Goal: Find specific page/section: Find specific page/section

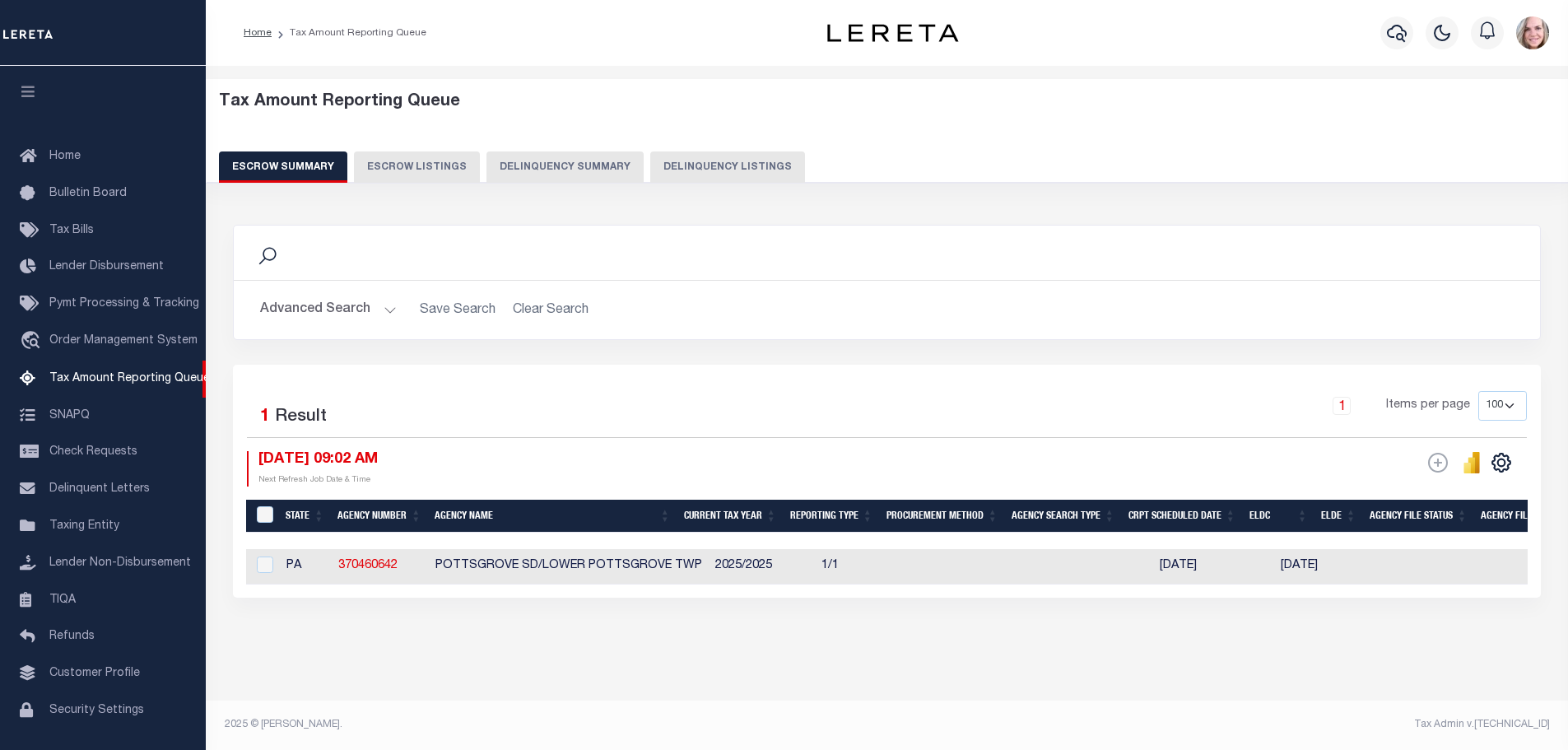
select select "100"
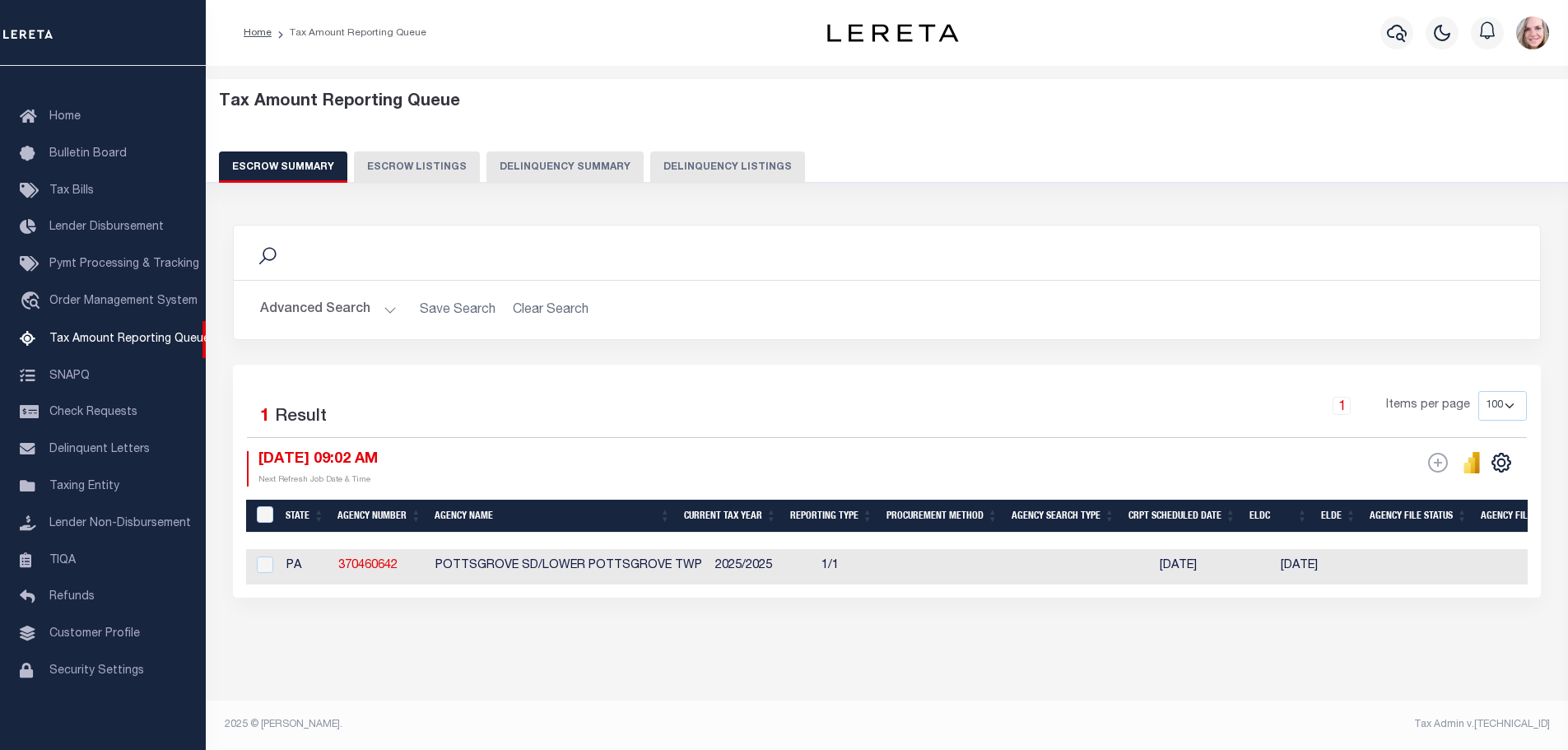
click at [341, 304] on button "Advanced Search" at bounding box center [328, 310] width 136 height 32
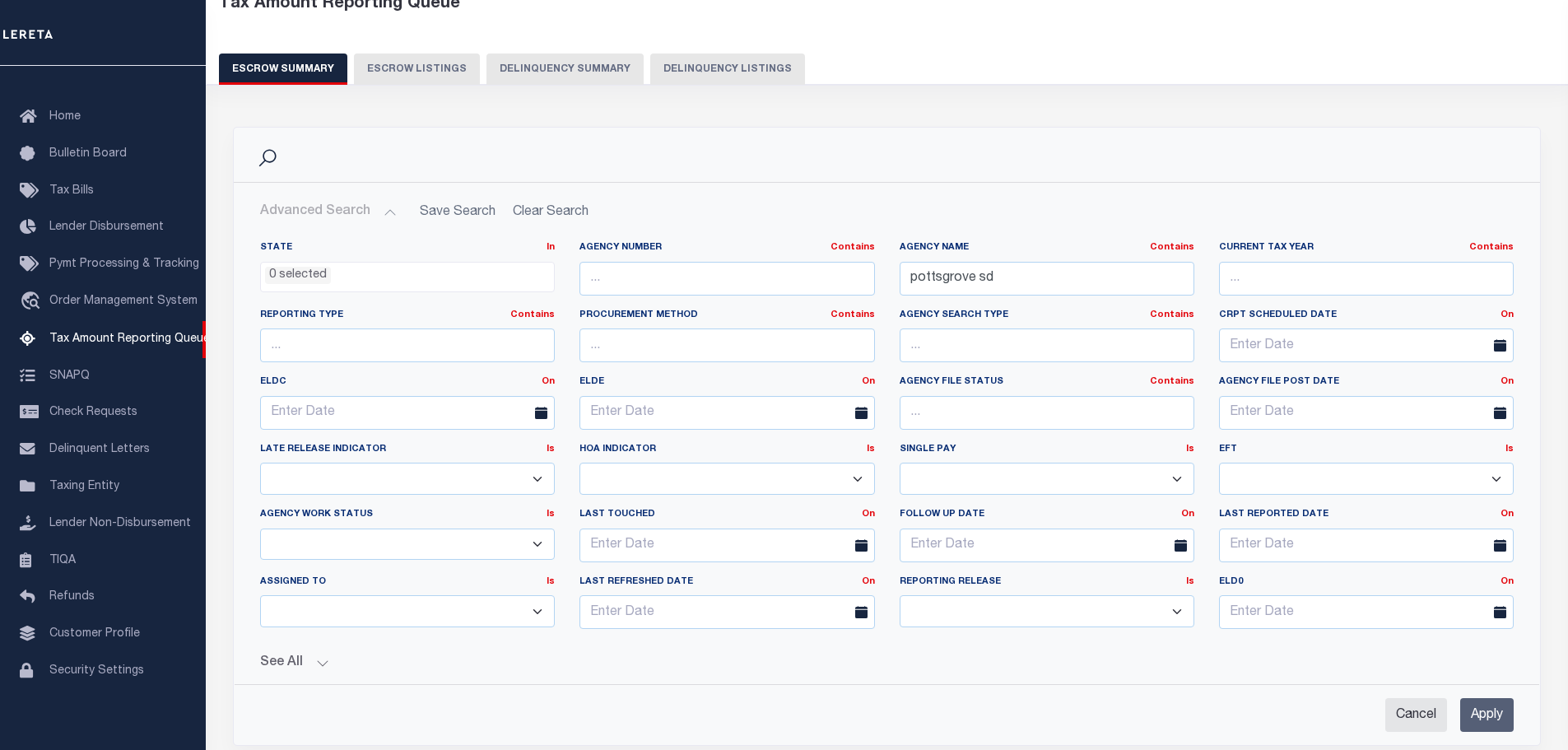
scroll to position [255, 0]
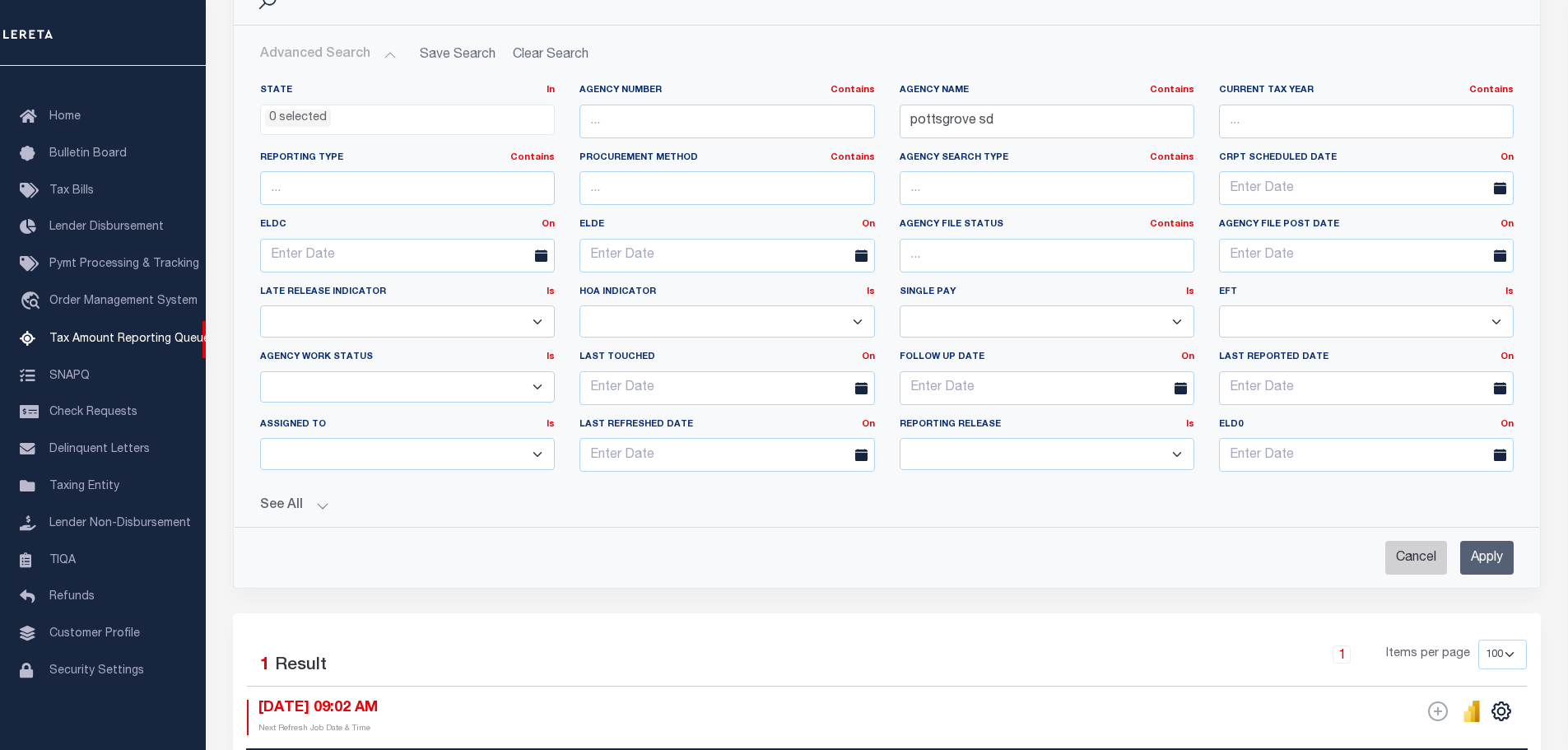
click at [1407, 551] on input "Cancel" at bounding box center [1416, 557] width 62 height 34
checkbox input "true"
select select
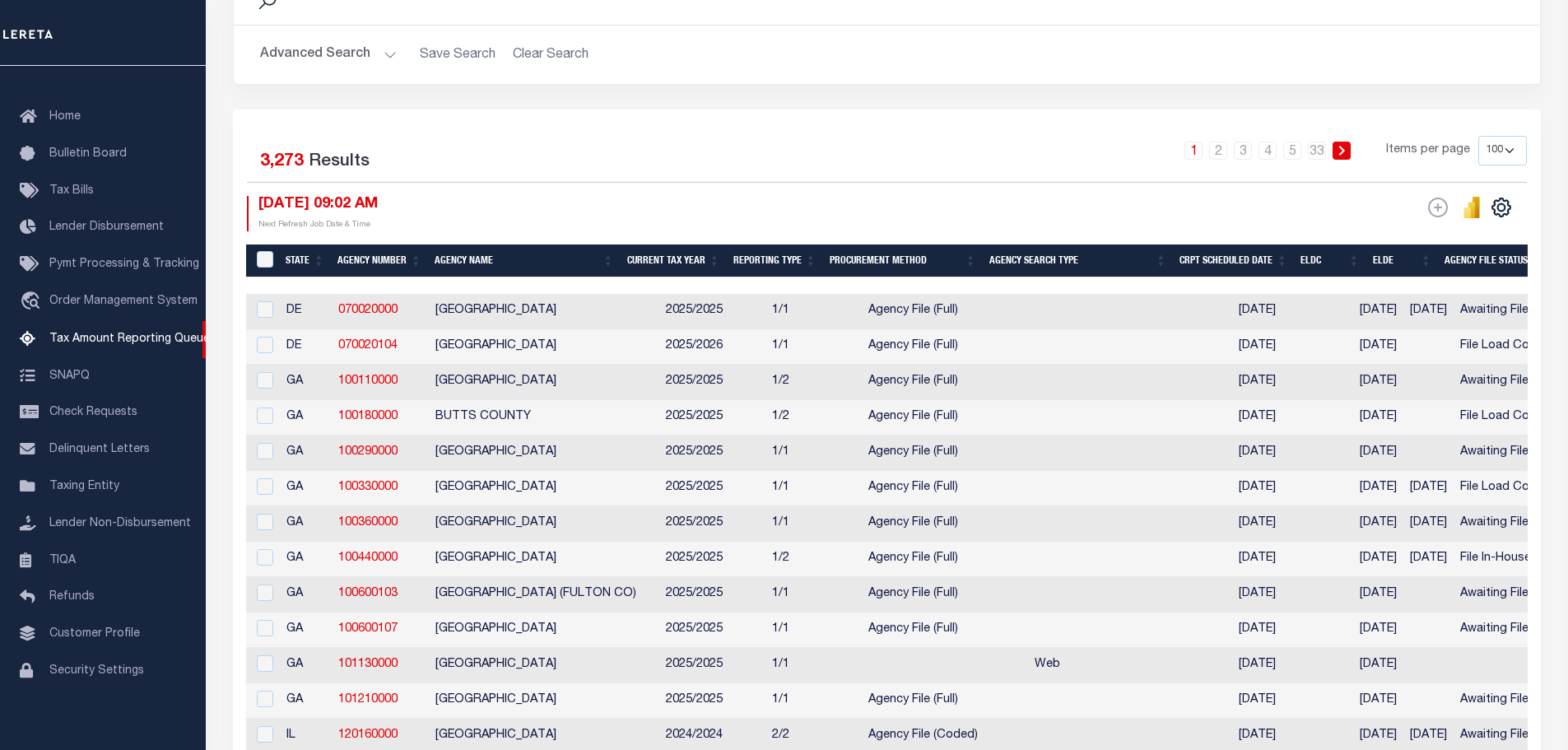
click at [284, 59] on button "Advanced Search" at bounding box center [328, 54] width 136 height 32
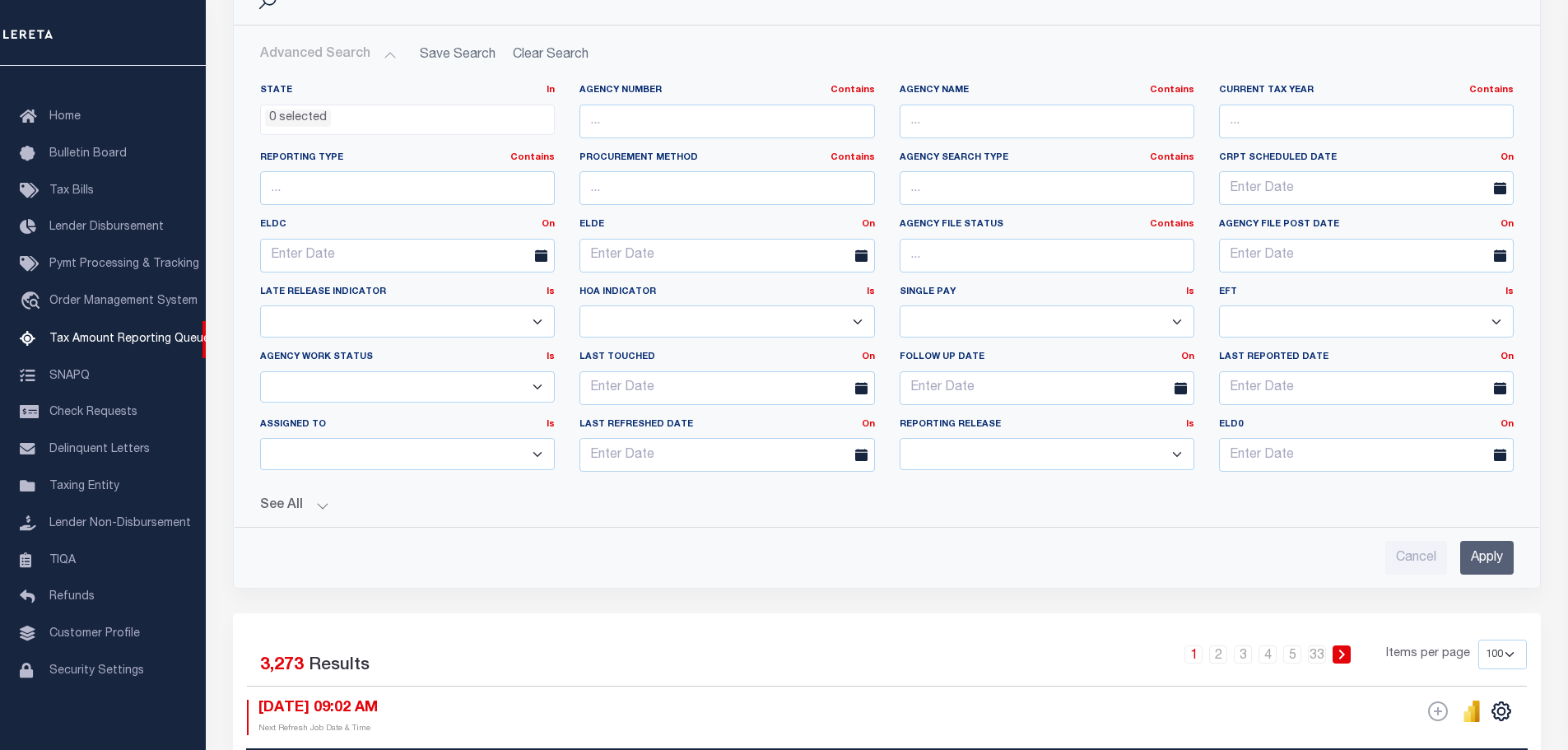
click at [348, 113] on ul "0 selected" at bounding box center [407, 116] width 293 height 22
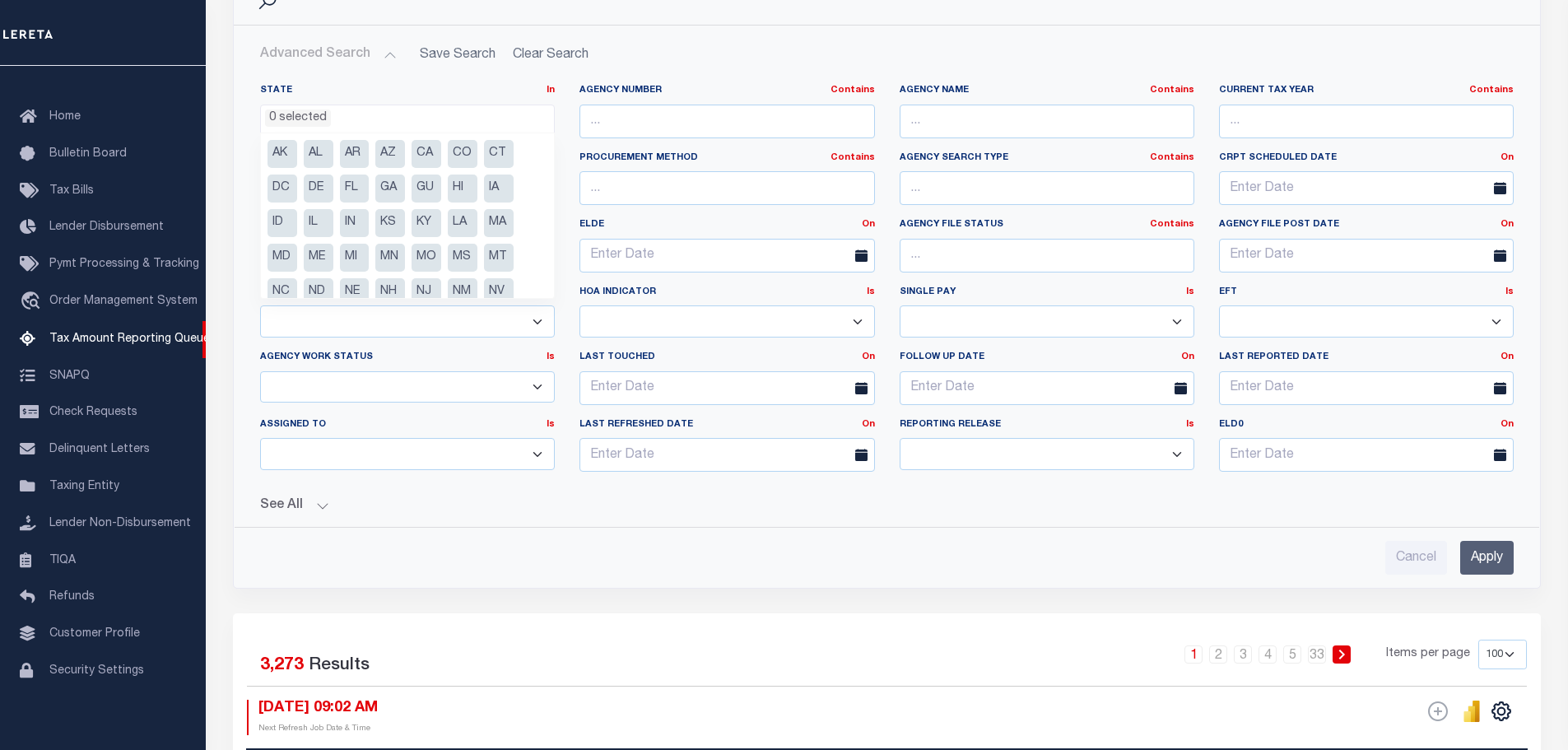
click at [310, 216] on li "IL" at bounding box center [318, 223] width 30 height 28
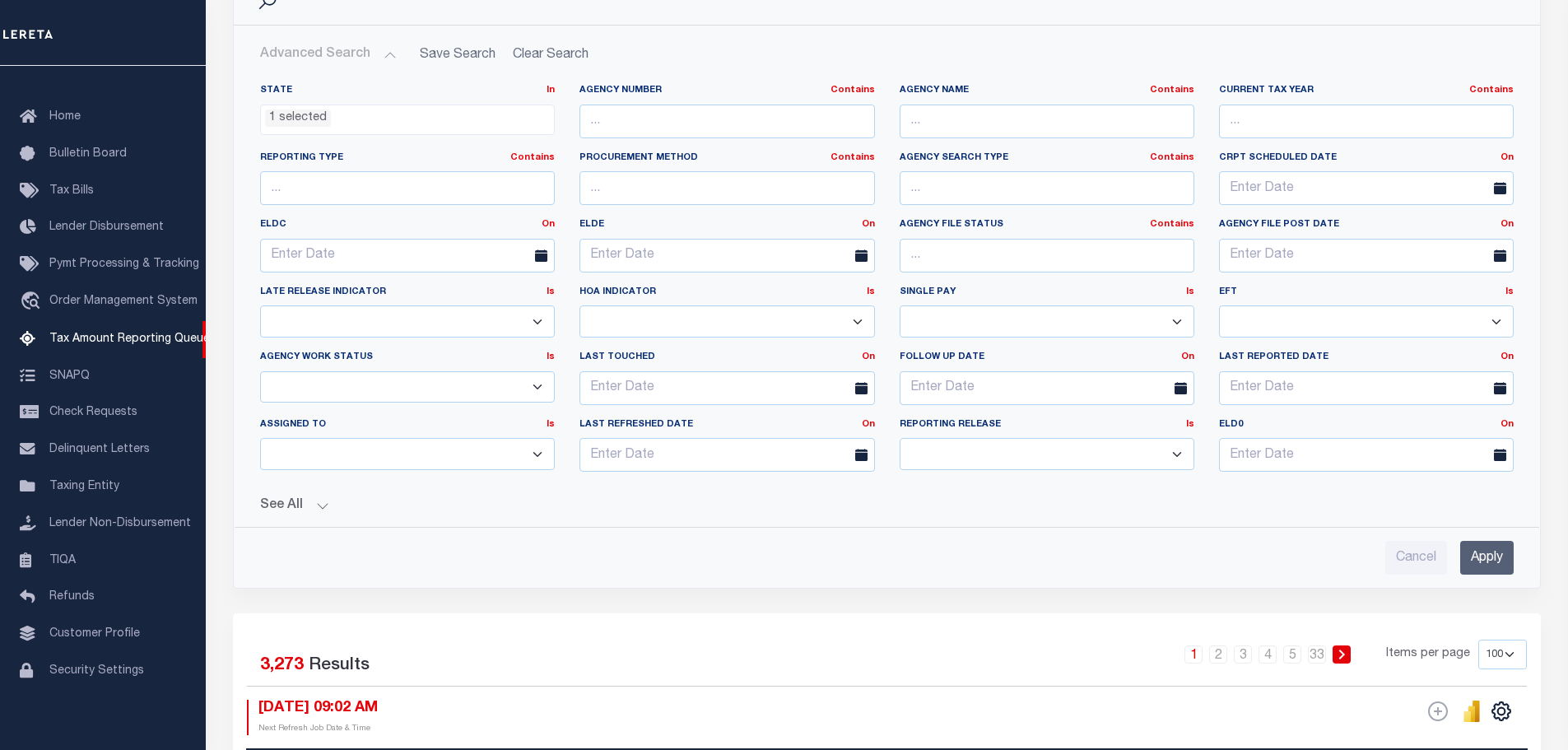
click at [674, 531] on div "Cancel Apply" at bounding box center [887, 551] width 1280 height 46
click at [1486, 561] on input "Apply" at bounding box center [1486, 557] width 53 height 34
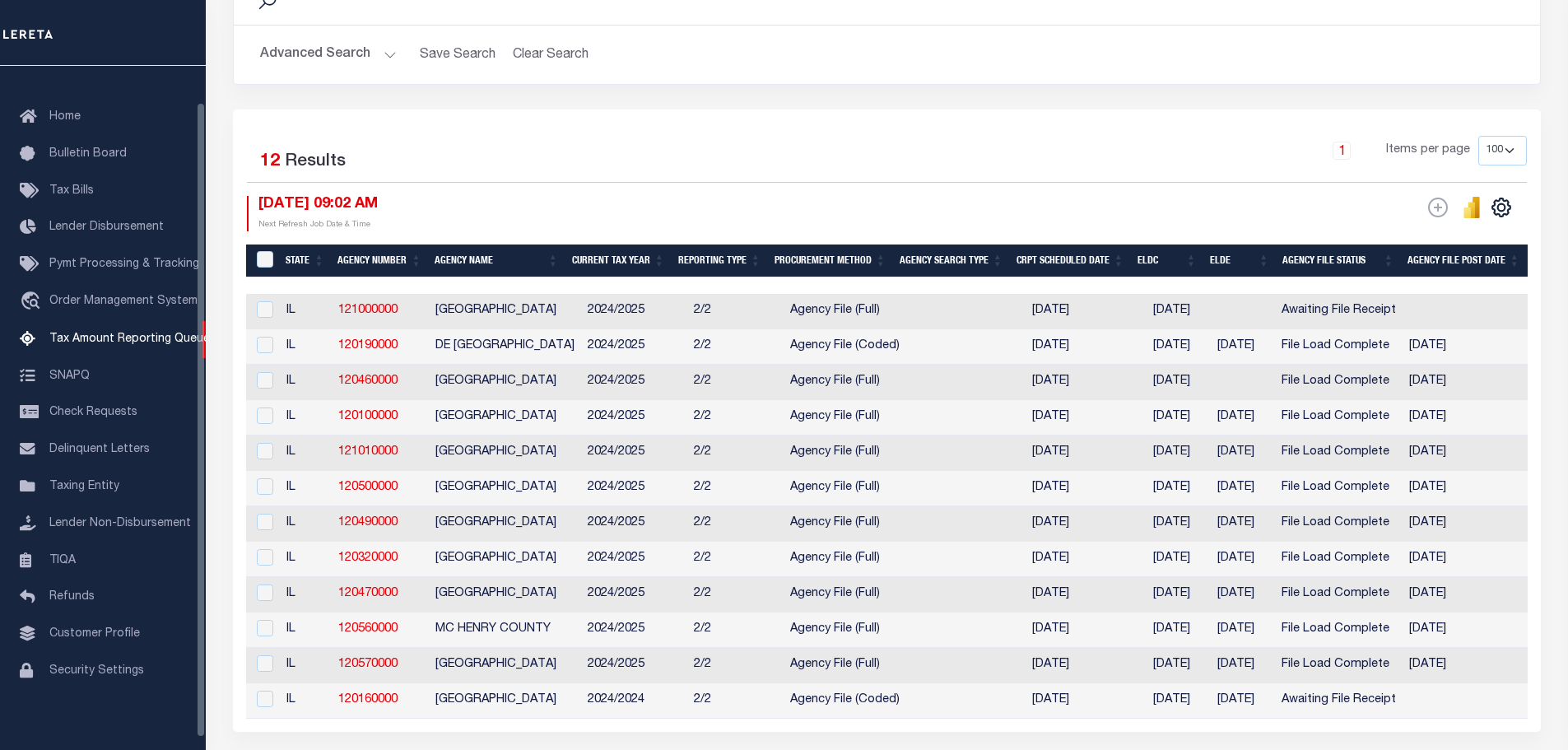
drag, startPoint x: 1250, startPoint y: 112, endPoint x: 553, endPoint y: 194, distance: 701.8
click at [1250, 111] on div "Selected 12 Results 1 Items per page 10 25 50 100 500 [DATE] 09:02 AM ESCROW We…" at bounding box center [887, 420] width 1308 height 622
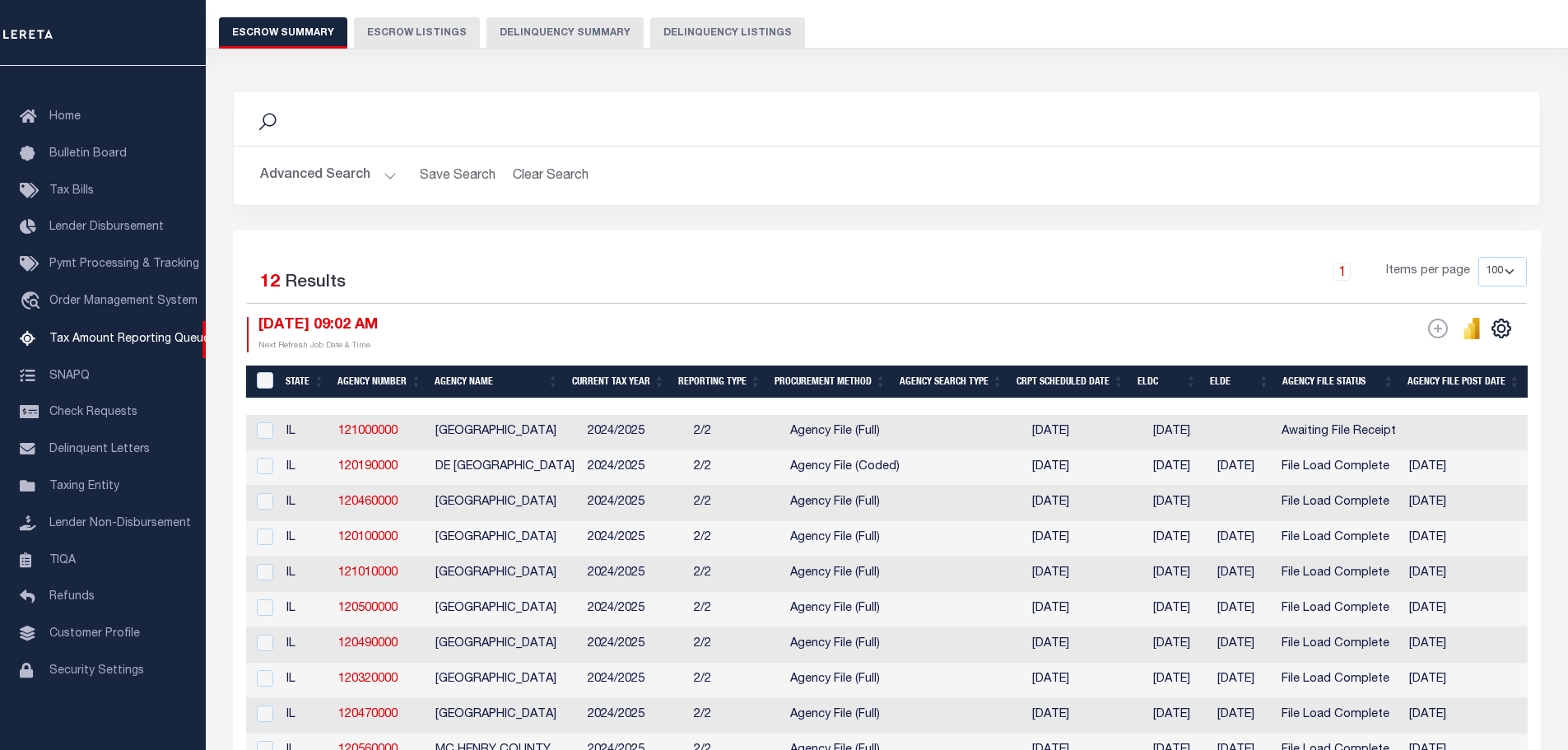
scroll to position [0, 0]
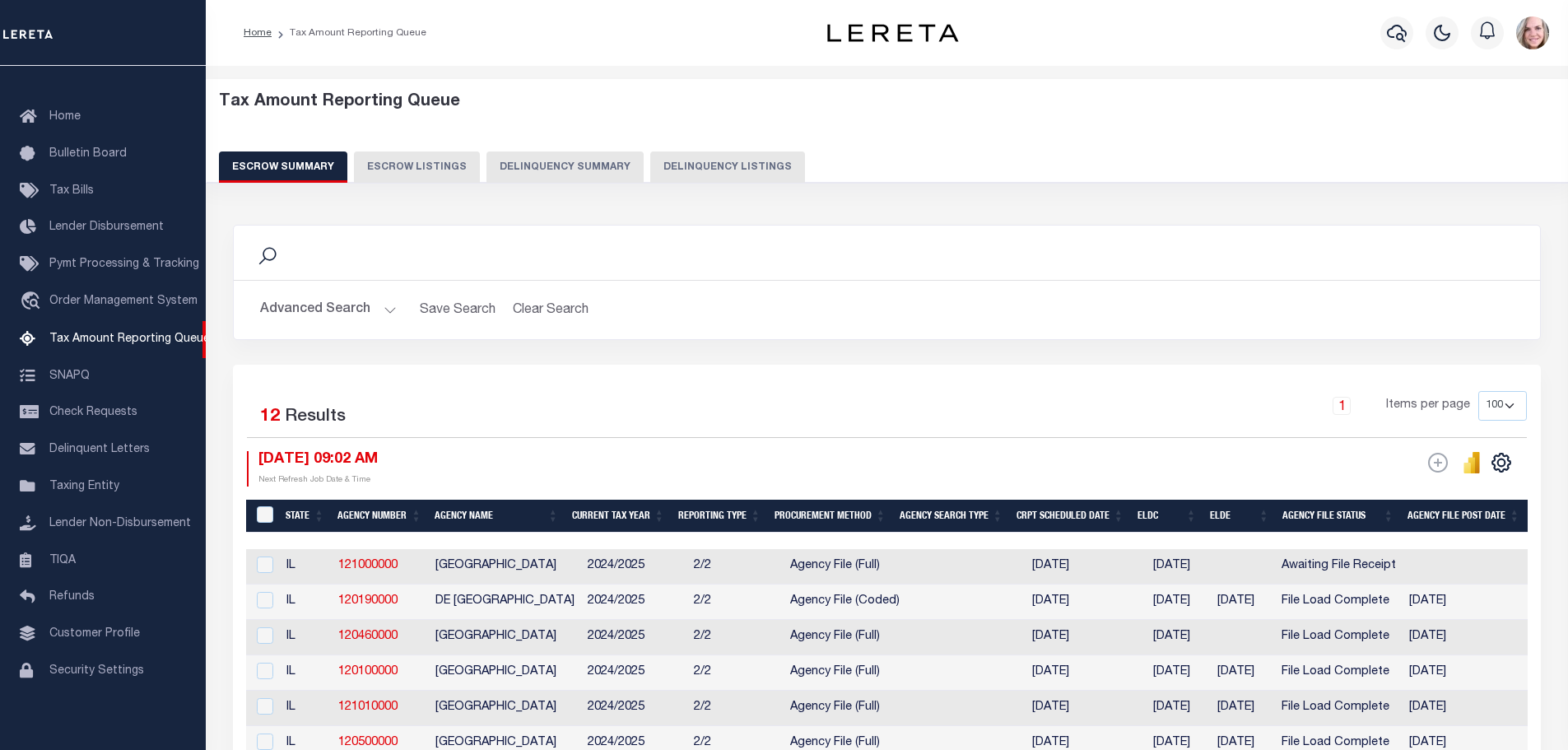
click at [311, 306] on button "Advanced Search" at bounding box center [328, 310] width 136 height 32
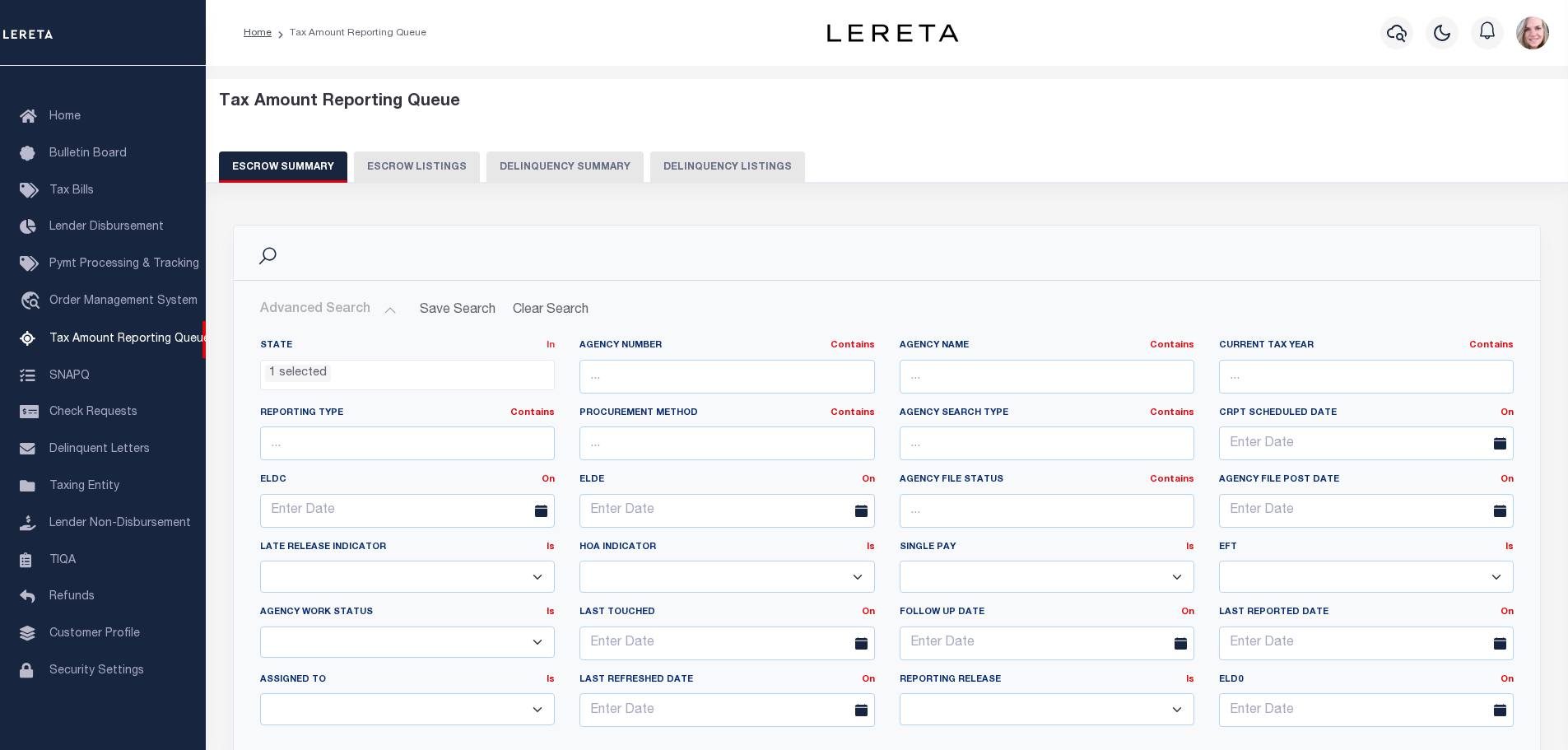
click at [553, 341] on link "In" at bounding box center [551, 345] width 9 height 9
click at [416, 324] on button "Save Search" at bounding box center [457, 310] width 96 height 32
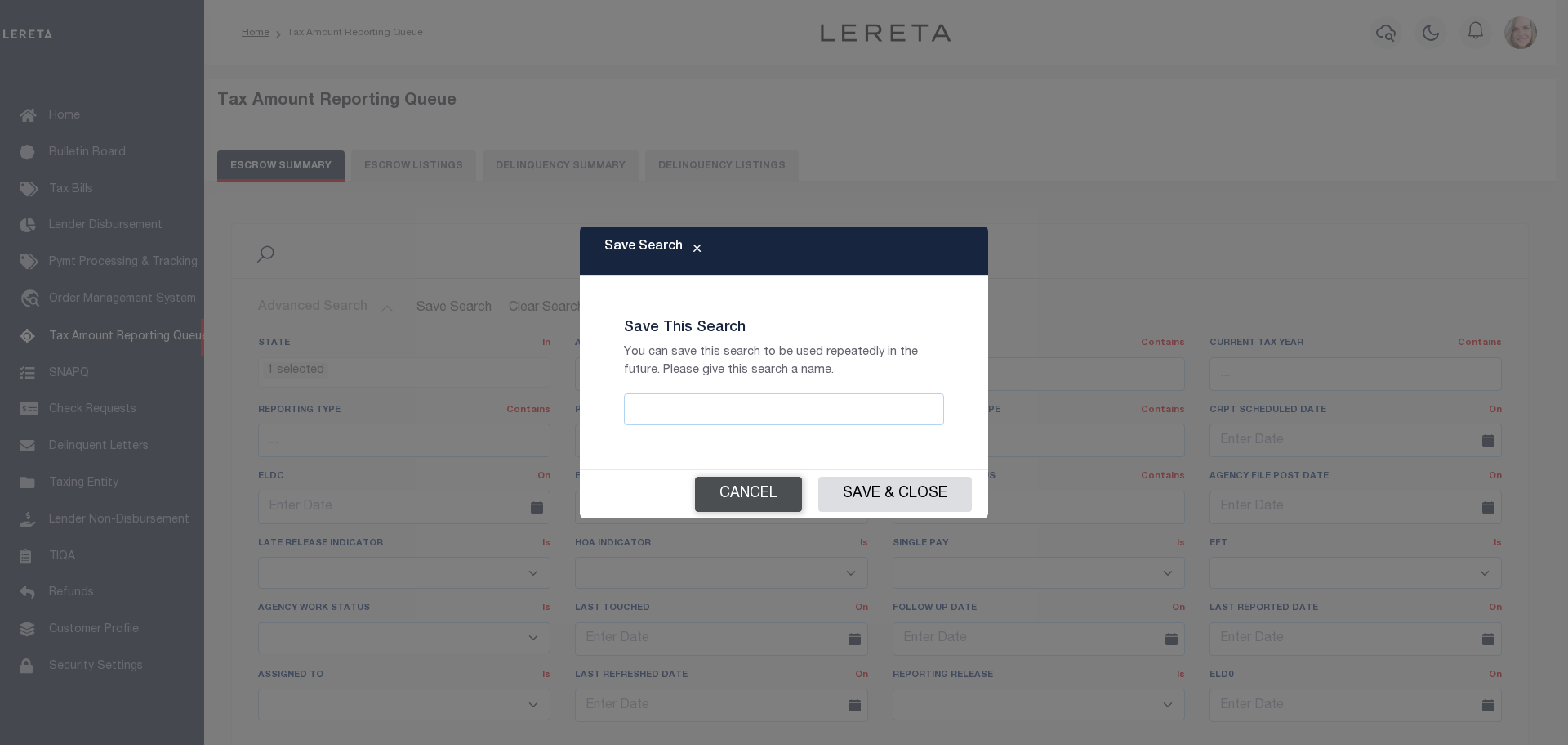
click at [747, 498] on button "Cancel" at bounding box center [748, 494] width 107 height 36
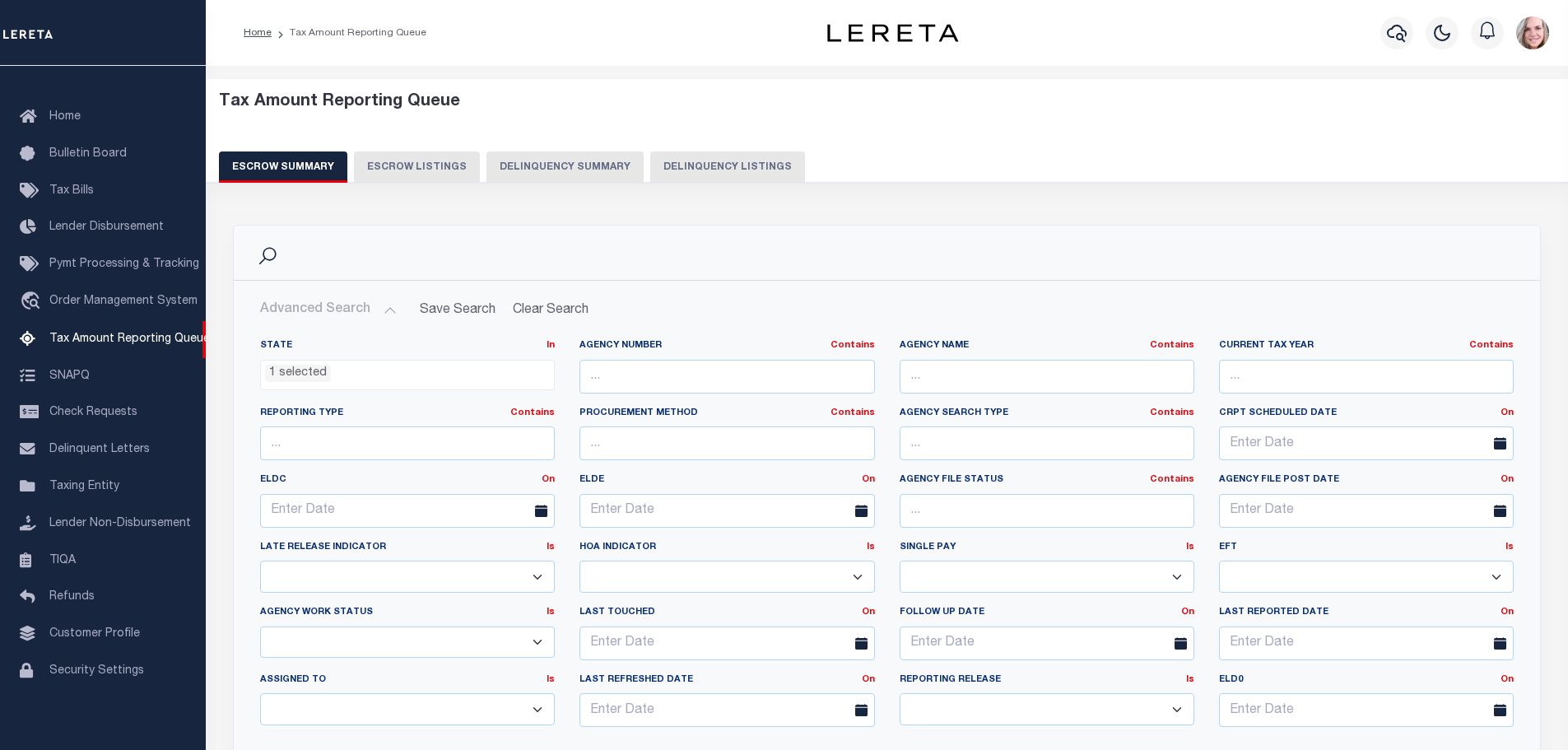
click at [410, 363] on ul "1 selected" at bounding box center [407, 371] width 293 height 22
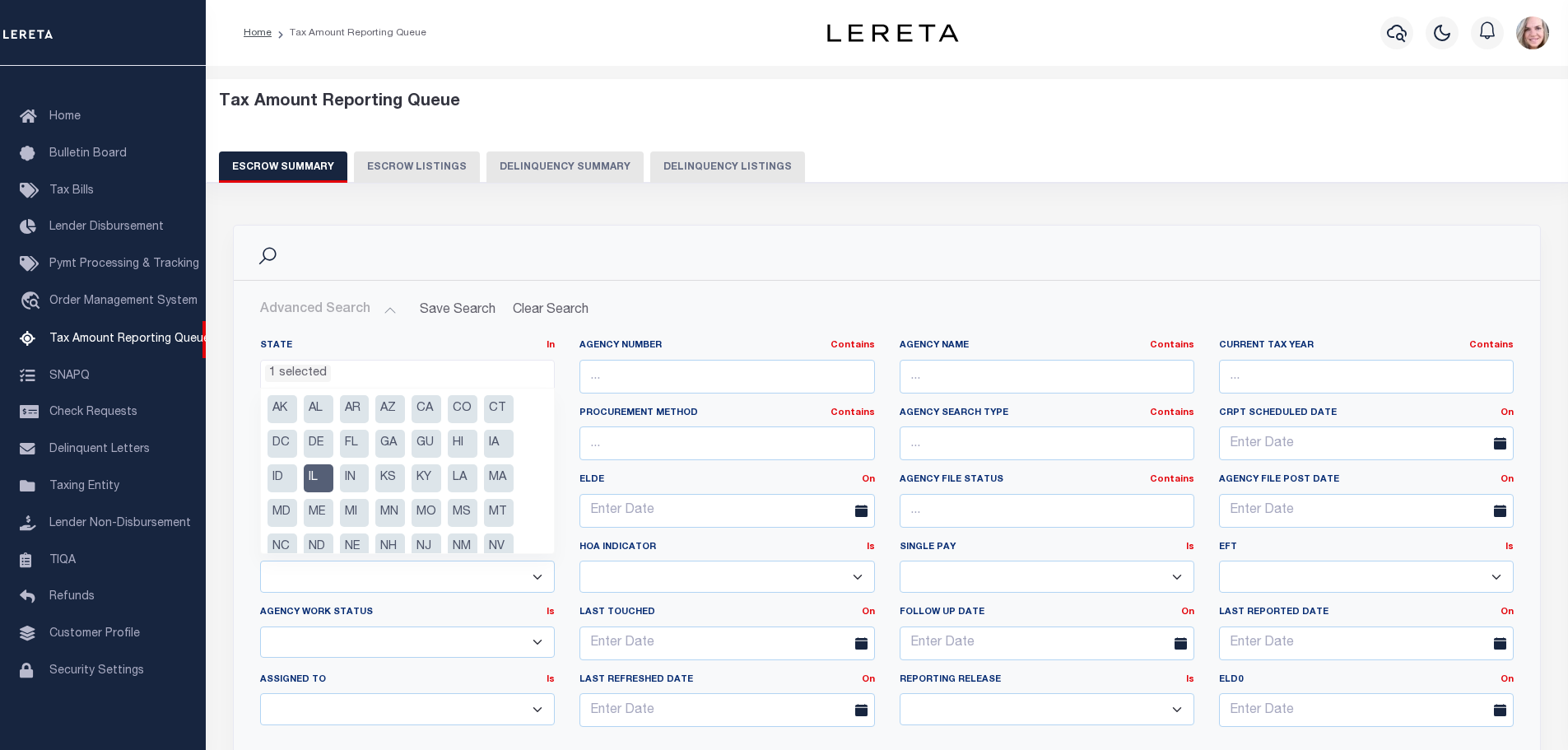
click at [286, 406] on li "AK" at bounding box center [282, 408] width 30 height 28
click at [498, 407] on li "CT" at bounding box center [498, 408] width 30 height 28
click at [498, 432] on li "IA" at bounding box center [498, 443] width 30 height 28
click at [325, 404] on li "AL" at bounding box center [318, 408] width 30 height 28
click at [353, 405] on li "AR" at bounding box center [354, 408] width 30 height 28
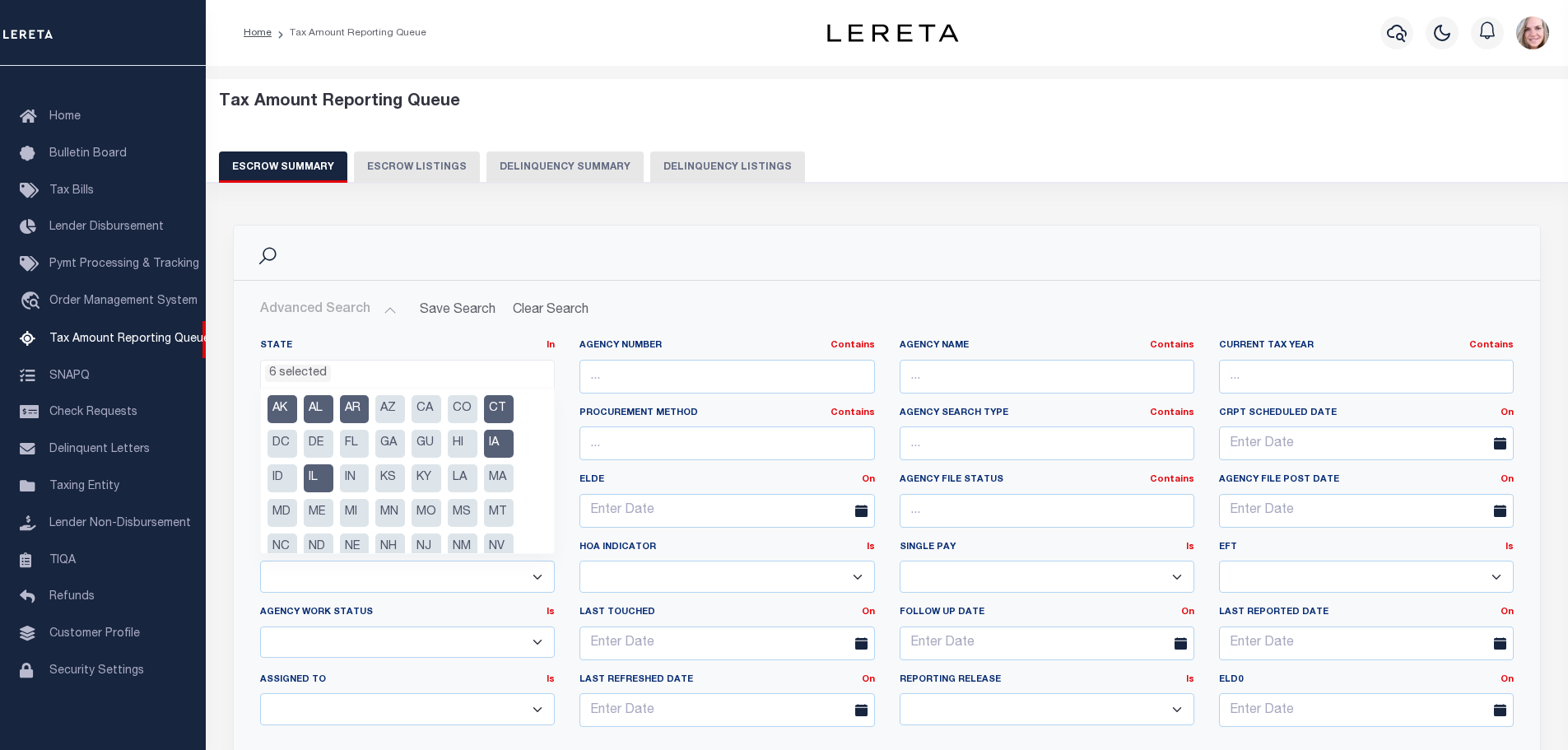
drag, startPoint x: 404, startPoint y: 415, endPoint x: 415, endPoint y: 415, distance: 11.0
click at [403, 415] on li "AZ" at bounding box center [390, 408] width 30 height 28
drag, startPoint x: 420, startPoint y: 414, endPoint x: 450, endPoint y: 412, distance: 30.1
click at [420, 412] on li "CA" at bounding box center [426, 408] width 30 height 28
click at [453, 411] on li "CO" at bounding box center [463, 408] width 30 height 28
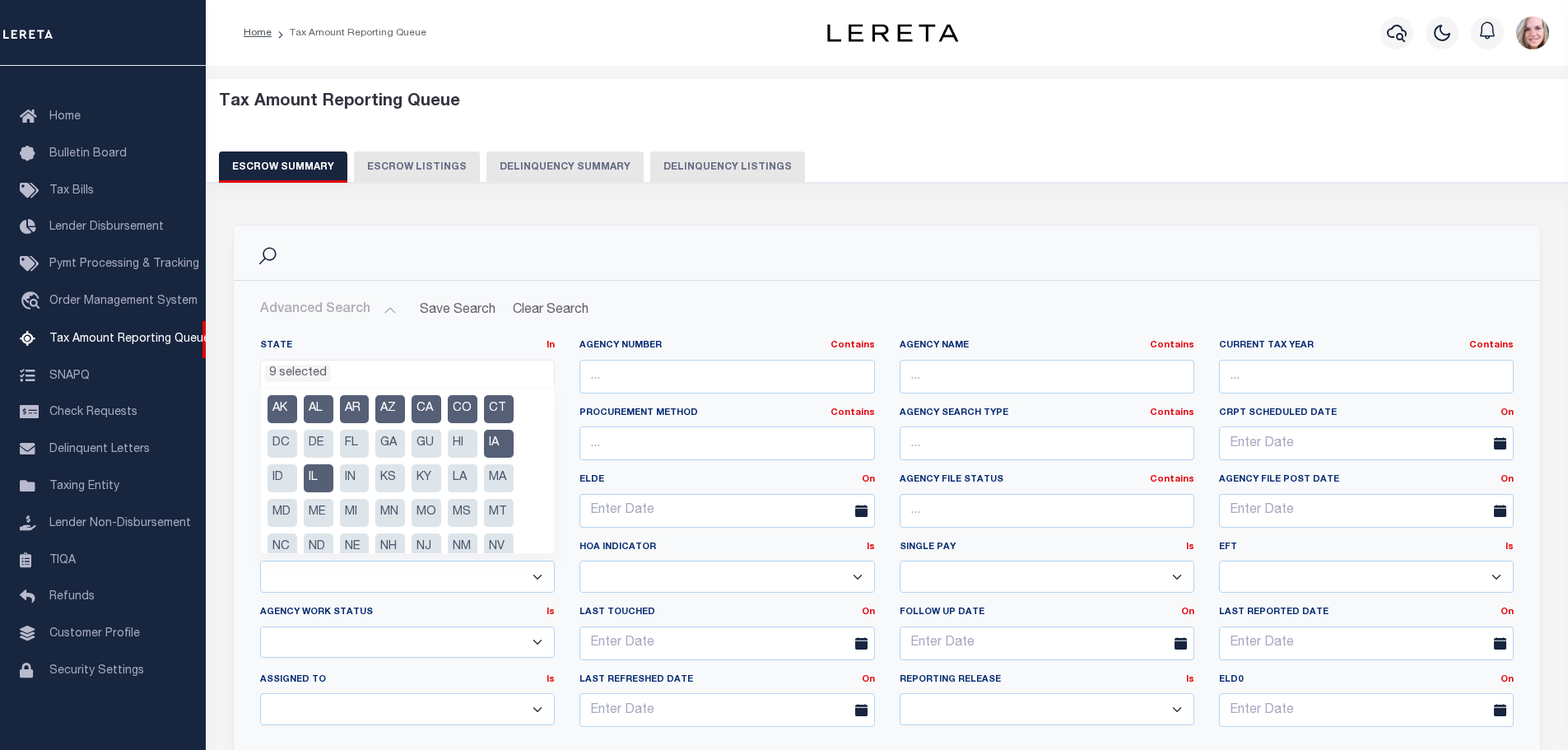
click at [492, 355] on div "State In In AK AL AR AZ CA CO CT DC DE FL GA GU HI IA ID IL IN KS [GEOGRAPHIC_D…" at bounding box center [407, 364] width 294 height 51
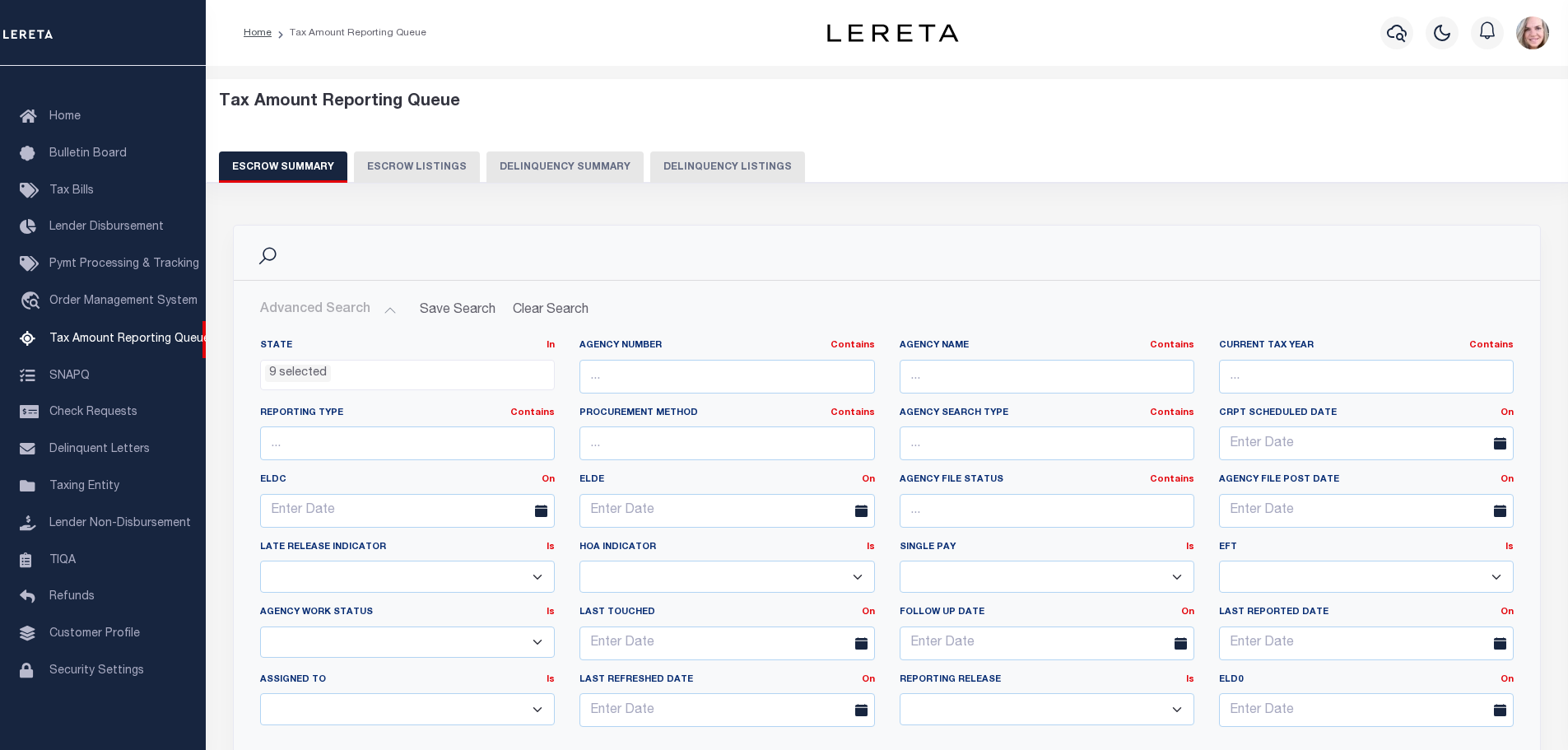
click at [388, 377] on ul "9 selected" at bounding box center [407, 371] width 293 height 22
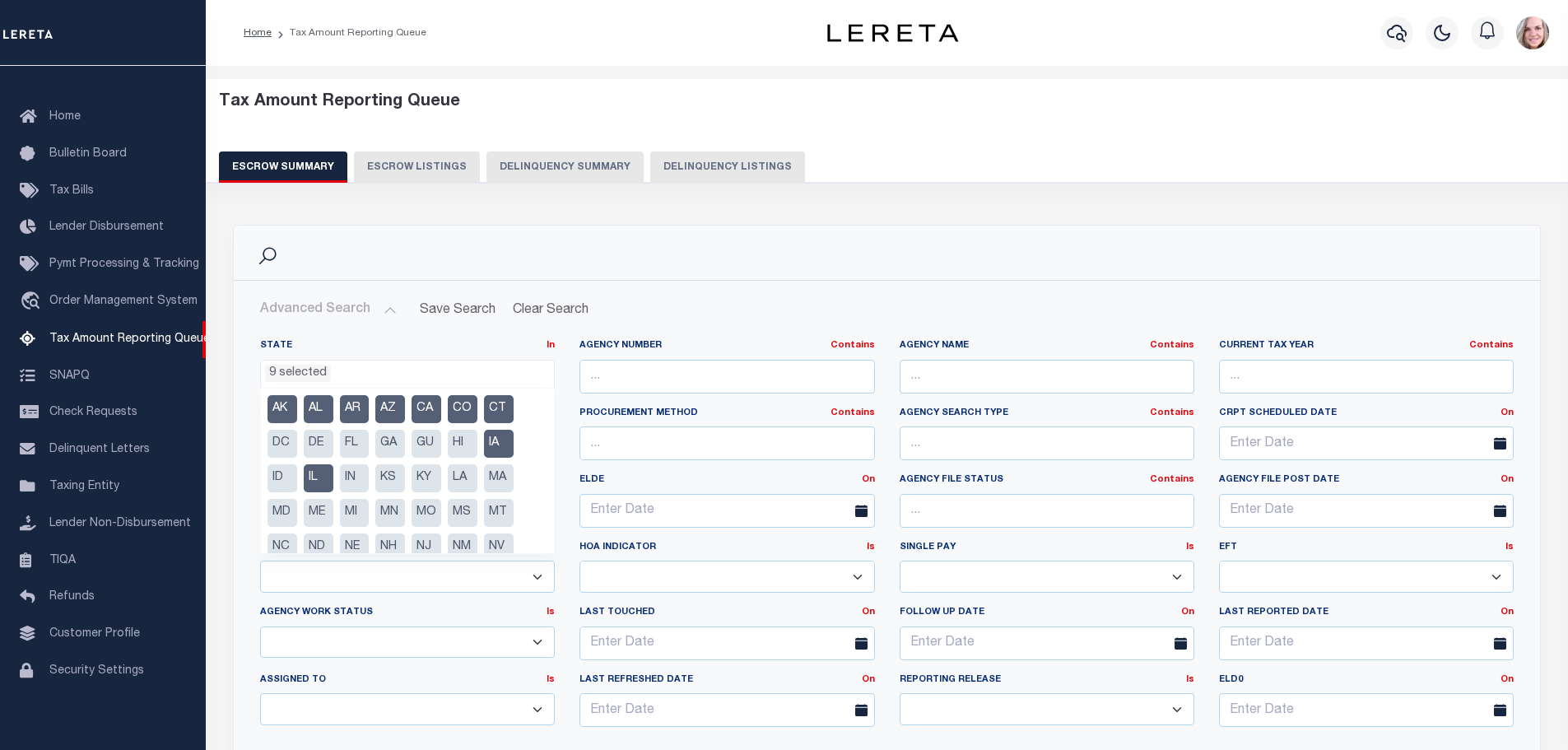
click at [491, 444] on li "IA" at bounding box center [498, 443] width 30 height 28
click at [492, 411] on li "CT" at bounding box center [498, 408] width 30 height 28
click at [455, 411] on li "CO" at bounding box center [463, 408] width 30 height 28
click at [412, 409] on li "CA" at bounding box center [426, 408] width 30 height 28
click at [377, 408] on li "AZ" at bounding box center [390, 408] width 30 height 28
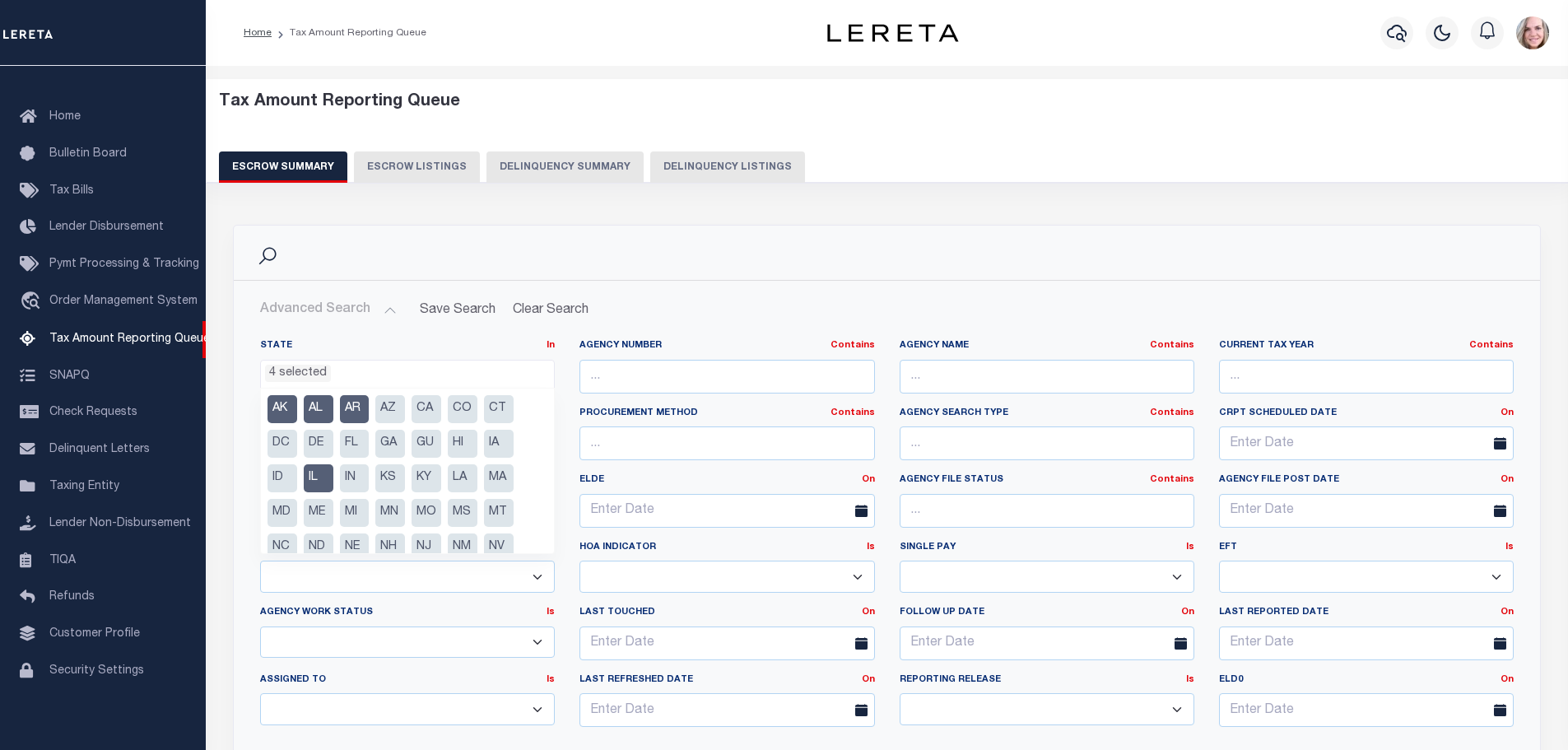
click at [347, 409] on li "AR" at bounding box center [354, 408] width 30 height 28
click at [291, 412] on li "AK" at bounding box center [282, 408] width 30 height 28
drag, startPoint x: 310, startPoint y: 411, endPoint x: 313, endPoint y: 459, distance: 48.1
click at [305, 411] on li "AL" at bounding box center [318, 408] width 30 height 28
select select "IL"
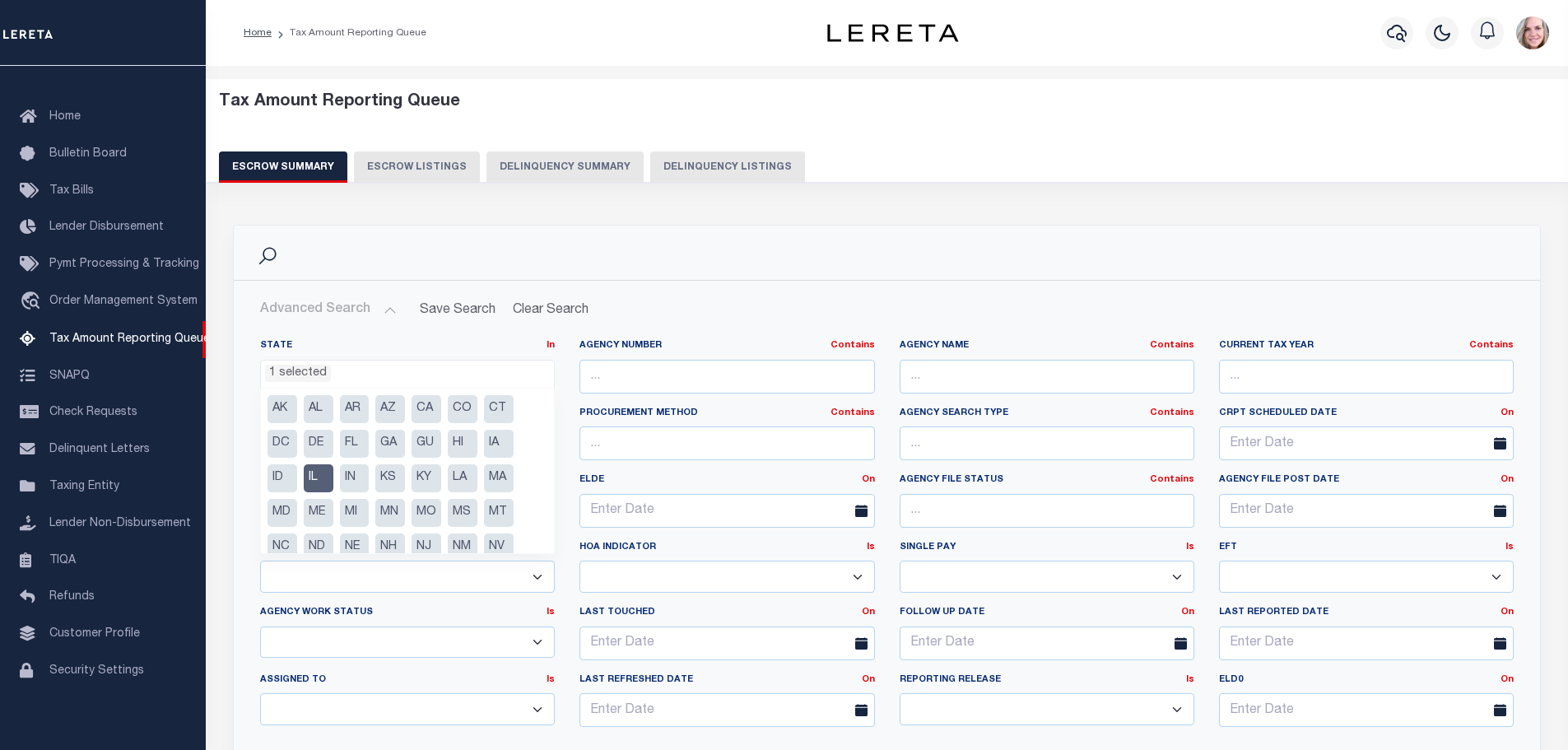
click at [312, 471] on li "IL" at bounding box center [318, 478] width 30 height 28
select select
click at [95, 115] on link "Home" at bounding box center [103, 117] width 206 height 37
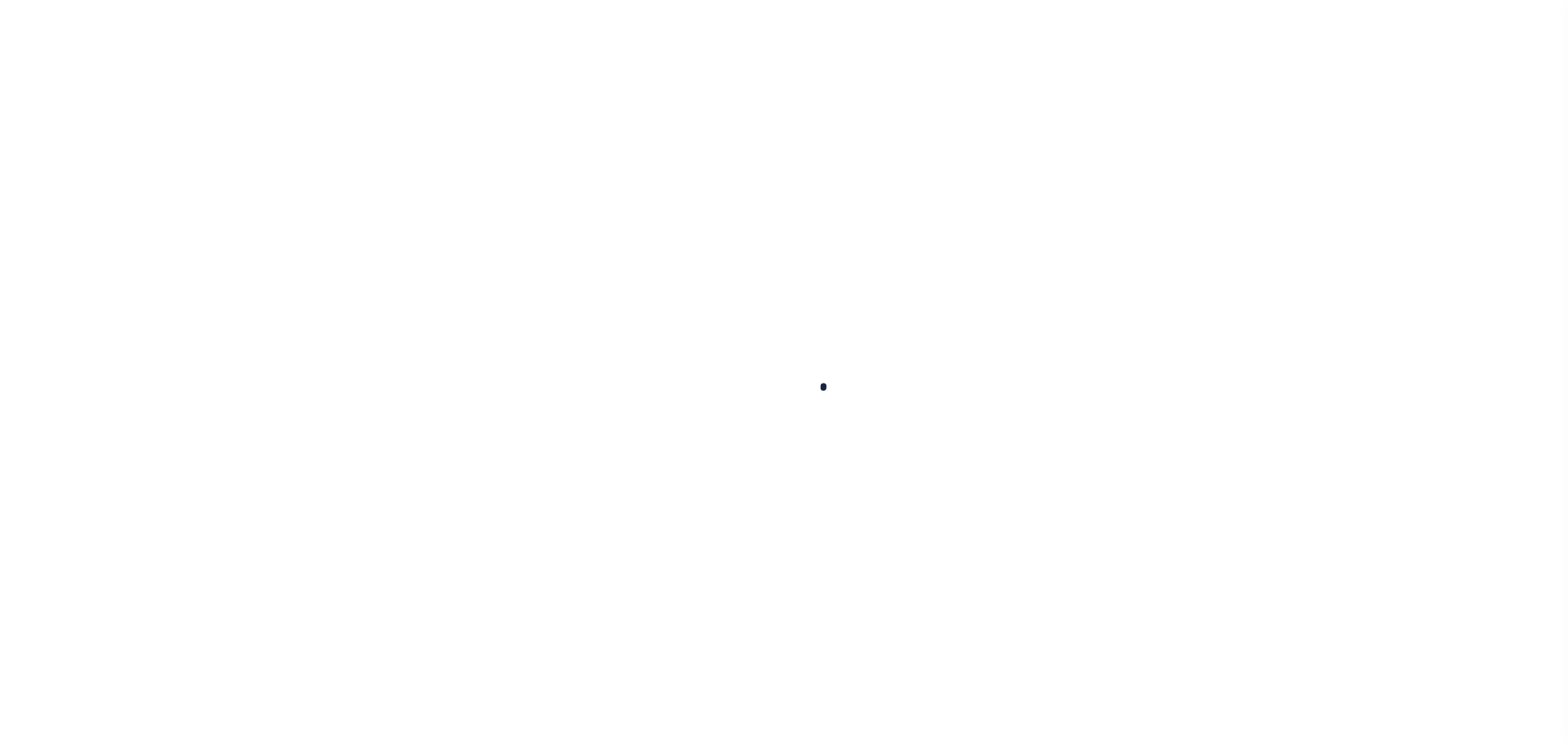
scroll to position [13, 0]
